Goal: Browse casually: Explore the website without a specific task or goal

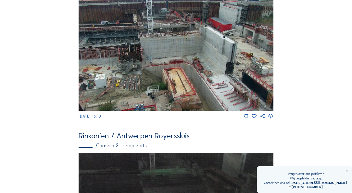
scroll to position [37, 0]
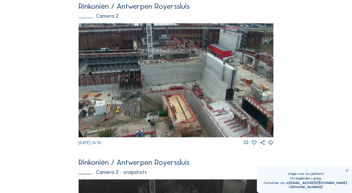
click at [239, 77] on img at bounding box center [176, 80] width 194 height 114
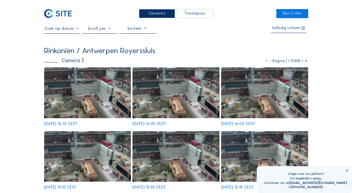
click at [107, 87] on img at bounding box center [87, 92] width 87 height 51
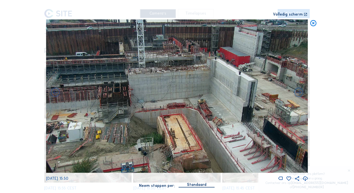
click at [202, 90] on img at bounding box center [177, 96] width 262 height 154
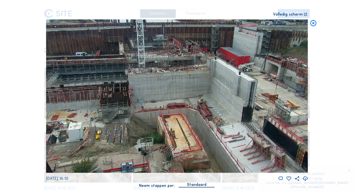
click at [313, 26] on icon at bounding box center [313, 23] width 7 height 8
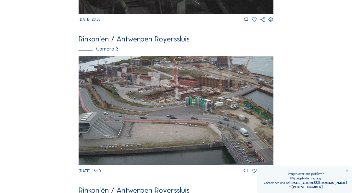
scroll to position [635, 0]
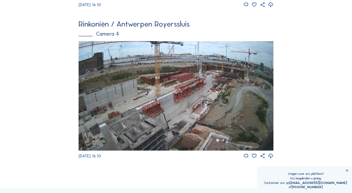
click at [209, 72] on img at bounding box center [176, 95] width 194 height 109
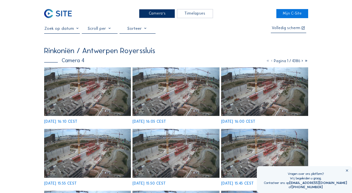
click at [95, 71] on img at bounding box center [87, 91] width 87 height 49
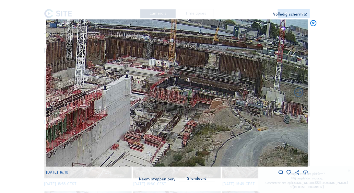
drag, startPoint x: 284, startPoint y: 96, endPoint x: 243, endPoint y: 93, distance: 40.4
click at [243, 93] on img at bounding box center [177, 93] width 262 height 148
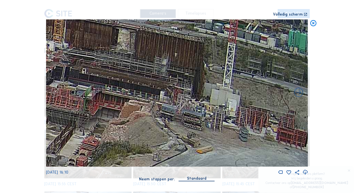
drag, startPoint x: 128, startPoint y: 80, endPoint x: 78, endPoint y: 67, distance: 52.1
click at [64, 68] on img at bounding box center [177, 93] width 262 height 148
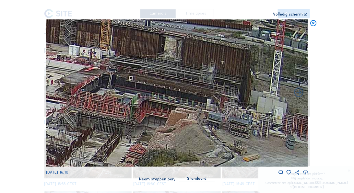
drag, startPoint x: 152, startPoint y: 86, endPoint x: 212, endPoint y: 96, distance: 60.9
click at [212, 96] on img at bounding box center [177, 93] width 262 height 148
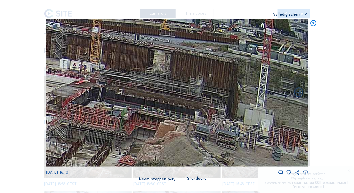
drag, startPoint x: 214, startPoint y: 72, endPoint x: 202, endPoint y: 84, distance: 16.8
click at [202, 84] on img at bounding box center [177, 93] width 262 height 148
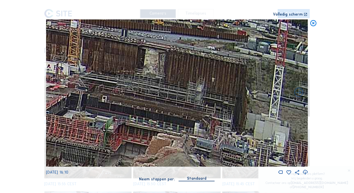
drag, startPoint x: 200, startPoint y: 74, endPoint x: 201, endPoint y: 78, distance: 4.4
click at [201, 78] on img at bounding box center [177, 93] width 262 height 148
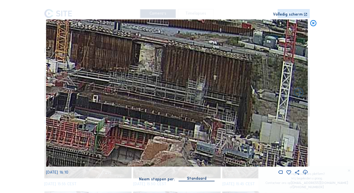
drag, startPoint x: 180, startPoint y: 84, endPoint x: 184, endPoint y: 85, distance: 3.3
click at [184, 85] on img at bounding box center [177, 93] width 262 height 148
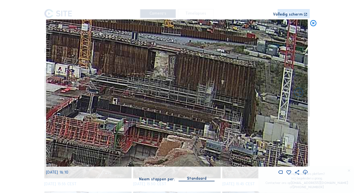
drag, startPoint x: 178, startPoint y: 79, endPoint x: 188, endPoint y: 82, distance: 10.6
click at [188, 82] on img at bounding box center [177, 93] width 262 height 148
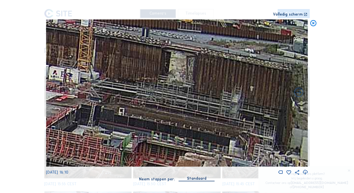
drag, startPoint x: 104, startPoint y: 75, endPoint x: 106, endPoint y: 80, distance: 6.4
click at [106, 80] on img at bounding box center [177, 93] width 262 height 148
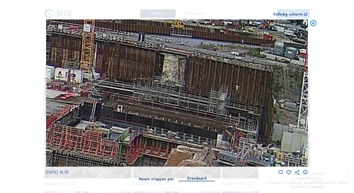
click at [312, 26] on icon at bounding box center [313, 23] width 7 height 8
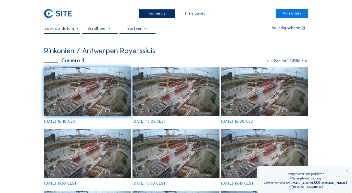
click at [93, 95] on img at bounding box center [87, 91] width 87 height 49
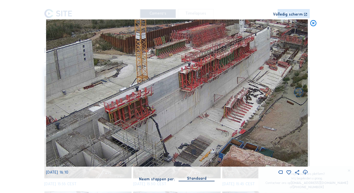
drag, startPoint x: 158, startPoint y: 106, endPoint x: 149, endPoint y: 101, distance: 10.2
click at [149, 101] on img at bounding box center [177, 93] width 262 height 148
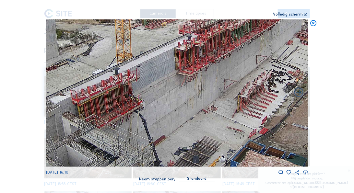
drag, startPoint x: 141, startPoint y: 104, endPoint x: 145, endPoint y: 93, distance: 11.1
click at [145, 93] on img at bounding box center [177, 93] width 262 height 148
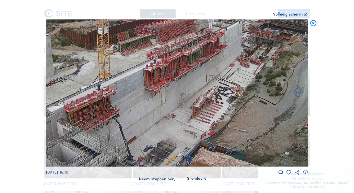
drag, startPoint x: 133, startPoint y: 82, endPoint x: 109, endPoint y: 98, distance: 28.6
click at [99, 105] on img at bounding box center [177, 93] width 262 height 148
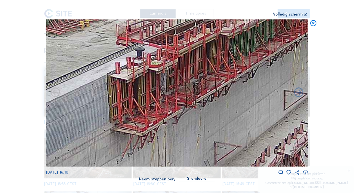
drag, startPoint x: 160, startPoint y: 74, endPoint x: 64, endPoint y: 126, distance: 109.9
click at [63, 127] on img at bounding box center [177, 93] width 262 height 148
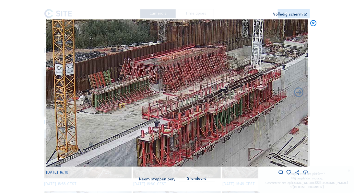
drag, startPoint x: 136, startPoint y: 84, endPoint x: 218, endPoint y: 101, distance: 84.3
click at [227, 102] on img at bounding box center [177, 93] width 262 height 148
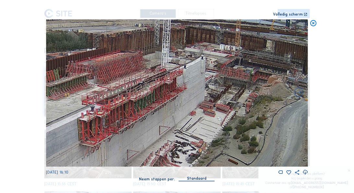
drag, startPoint x: 214, startPoint y: 103, endPoint x: 226, endPoint y: 77, distance: 27.9
click at [228, 77] on img at bounding box center [177, 93] width 262 height 148
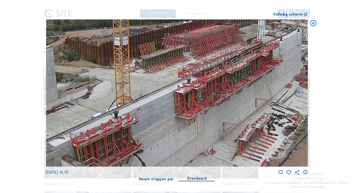
drag, startPoint x: 149, startPoint y: 109, endPoint x: 213, endPoint y: 77, distance: 71.7
click at [213, 77] on img at bounding box center [177, 93] width 262 height 148
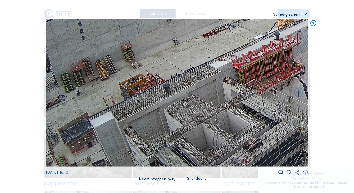
drag, startPoint x: 145, startPoint y: 109, endPoint x: 152, endPoint y: 102, distance: 10.1
click at [243, 63] on img at bounding box center [177, 93] width 262 height 148
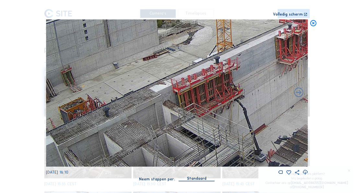
drag, startPoint x: 152, startPoint y: 102, endPoint x: 166, endPoint y: 123, distance: 25.7
click at [166, 123] on img at bounding box center [177, 93] width 262 height 148
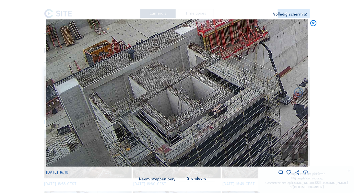
drag, startPoint x: 191, startPoint y: 102, endPoint x: 218, endPoint y: 41, distance: 66.8
click at [218, 41] on img at bounding box center [177, 93] width 262 height 148
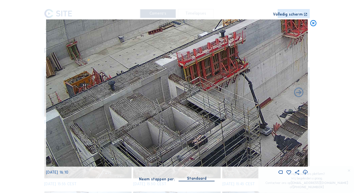
drag, startPoint x: 208, startPoint y: 49, endPoint x: 183, endPoint y: 87, distance: 45.4
click at [183, 87] on img at bounding box center [177, 93] width 262 height 148
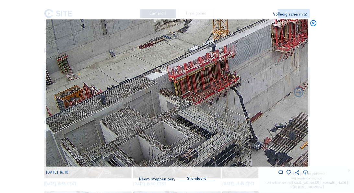
drag, startPoint x: 197, startPoint y: 68, endPoint x: 189, endPoint y: 92, distance: 24.8
click at [189, 92] on img at bounding box center [177, 93] width 262 height 148
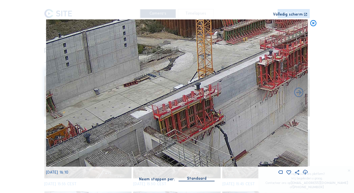
drag, startPoint x: 202, startPoint y: 66, endPoint x: 194, endPoint y: 84, distance: 20.0
click at [194, 84] on img at bounding box center [177, 93] width 262 height 148
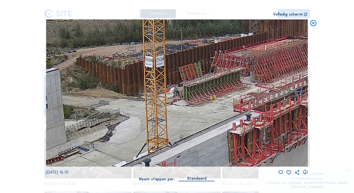
drag, startPoint x: 167, startPoint y: 56, endPoint x: 146, endPoint y: 125, distance: 72.4
click at [146, 125] on img at bounding box center [177, 93] width 262 height 148
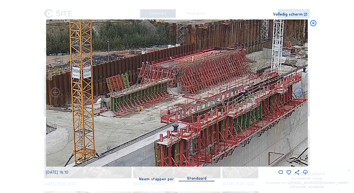
drag, startPoint x: 132, startPoint y: 92, endPoint x: 136, endPoint y: 79, distance: 12.6
click at [127, 89] on img at bounding box center [177, 93] width 262 height 148
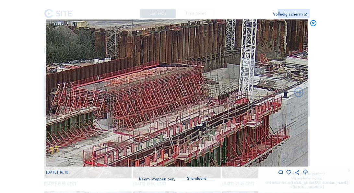
drag, startPoint x: 210, startPoint y: 73, endPoint x: 135, endPoint y: 94, distance: 77.8
click at [134, 94] on img at bounding box center [177, 93] width 262 height 148
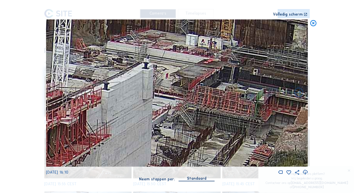
drag, startPoint x: 258, startPoint y: 98, endPoint x: 125, endPoint y: 84, distance: 133.8
click at [125, 85] on img at bounding box center [177, 93] width 262 height 148
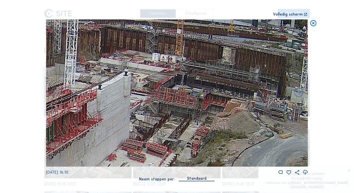
drag, startPoint x: 198, startPoint y: 70, endPoint x: 159, endPoint y: 79, distance: 39.8
click at [159, 79] on img at bounding box center [177, 93] width 262 height 148
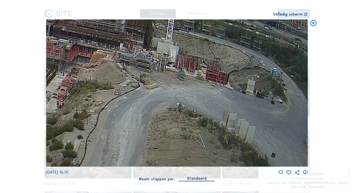
drag, startPoint x: 245, startPoint y: 115, endPoint x: 80, endPoint y: 86, distance: 168.0
click at [80, 86] on img at bounding box center [177, 93] width 262 height 148
drag, startPoint x: 186, startPoint y: 128, endPoint x: 134, endPoint y: 101, distance: 58.9
click at [134, 101] on img at bounding box center [177, 93] width 262 height 148
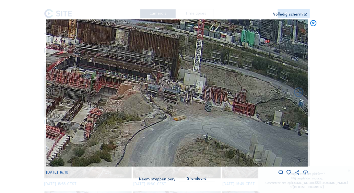
drag, startPoint x: 153, startPoint y: 108, endPoint x: 179, endPoint y: 138, distance: 39.6
click at [179, 138] on img at bounding box center [177, 93] width 262 height 148
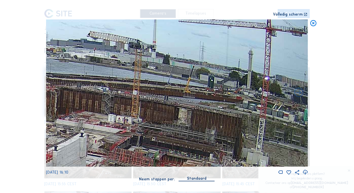
drag, startPoint x: 142, startPoint y: 72, endPoint x: 203, endPoint y: 145, distance: 95.1
click at [205, 150] on img at bounding box center [177, 93] width 262 height 148
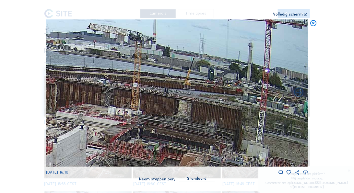
drag, startPoint x: 132, startPoint y: 111, endPoint x: 132, endPoint y: 104, distance: 6.5
click at [132, 104] on img at bounding box center [177, 93] width 262 height 148
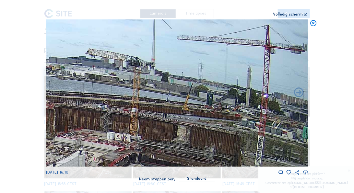
drag, startPoint x: 144, startPoint y: 117, endPoint x: 141, endPoint y: 130, distance: 13.1
click at [141, 130] on img at bounding box center [177, 93] width 262 height 148
click at [313, 26] on icon at bounding box center [313, 23] width 7 height 8
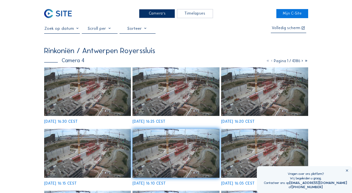
click at [118, 92] on img at bounding box center [87, 91] width 87 height 49
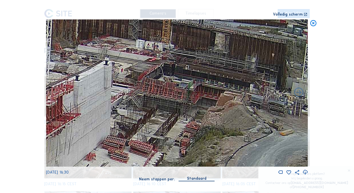
drag, startPoint x: 251, startPoint y: 84, endPoint x: 216, endPoint y: 87, distance: 35.5
click at [216, 87] on img at bounding box center [177, 93] width 262 height 148
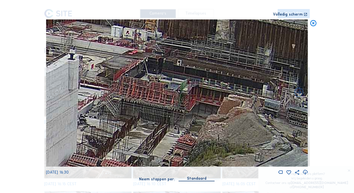
click at [169, 82] on img at bounding box center [177, 93] width 262 height 148
